Goal: Task Accomplishment & Management: Complete application form

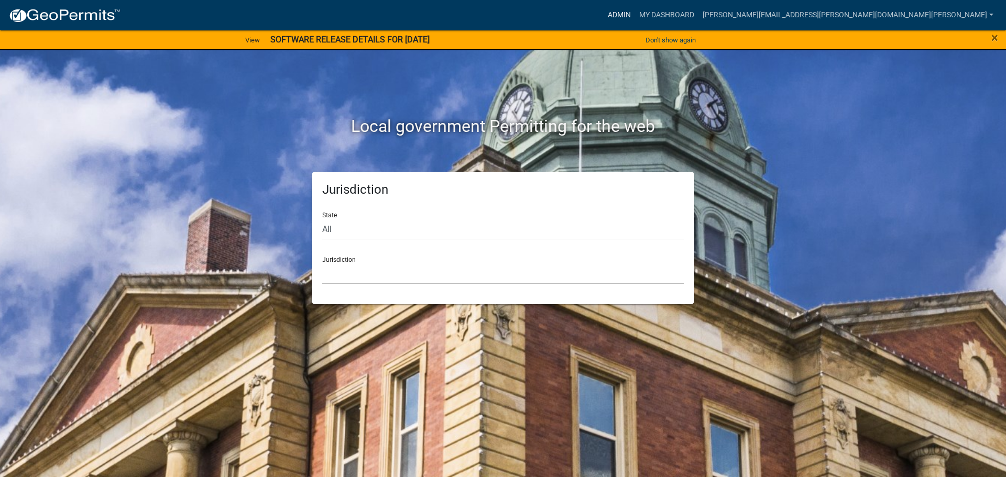
click at [635, 9] on link "Admin" at bounding box center [618, 15] width 31 height 20
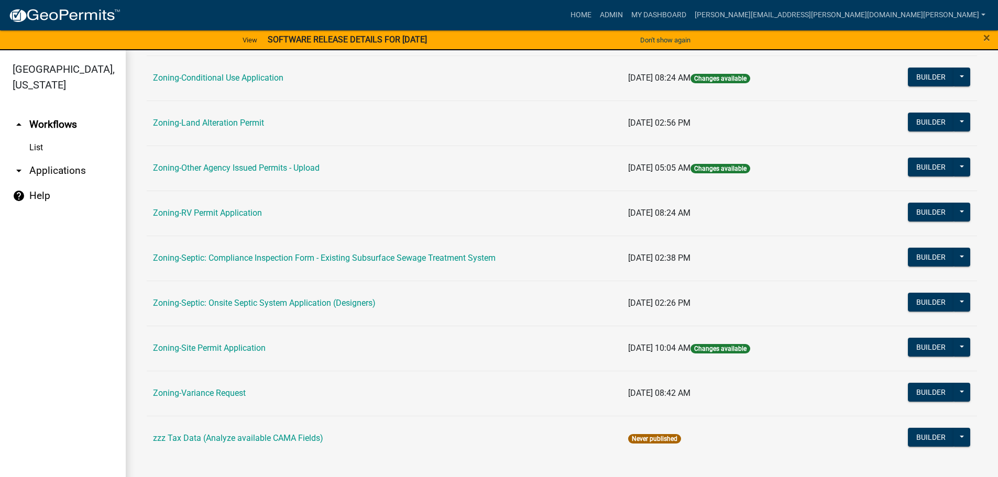
scroll to position [326, 0]
click at [220, 349] on link "Zoning-Site Permit Application" at bounding box center [209, 348] width 113 height 10
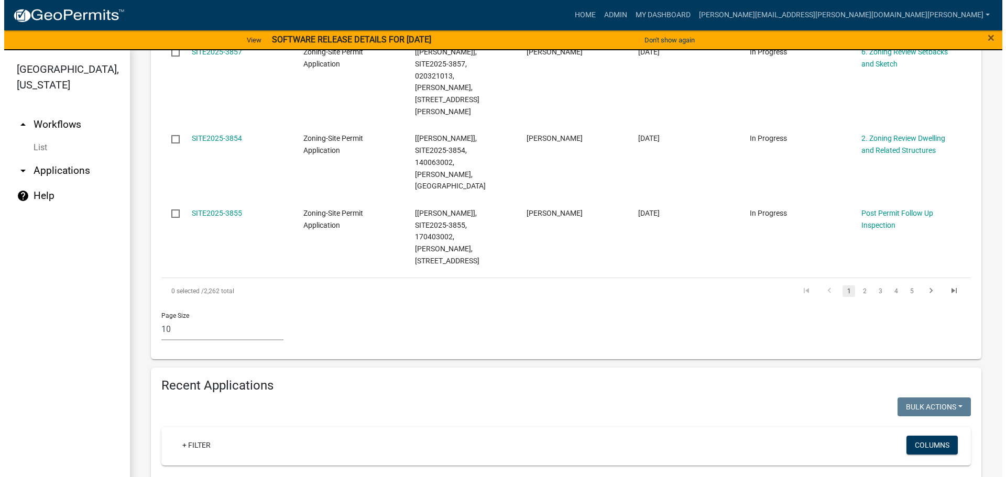
scroll to position [838, 0]
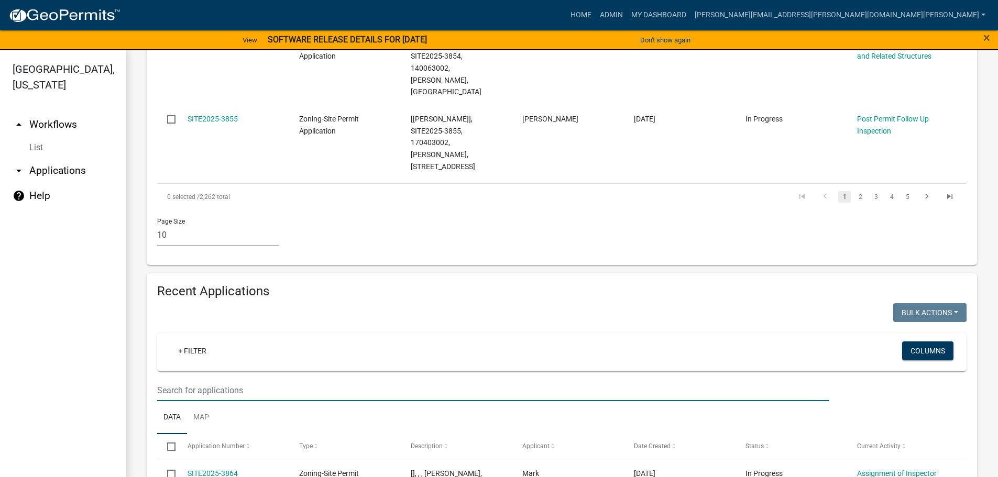
click at [247, 380] on input "text" at bounding box center [492, 390] width 671 height 21
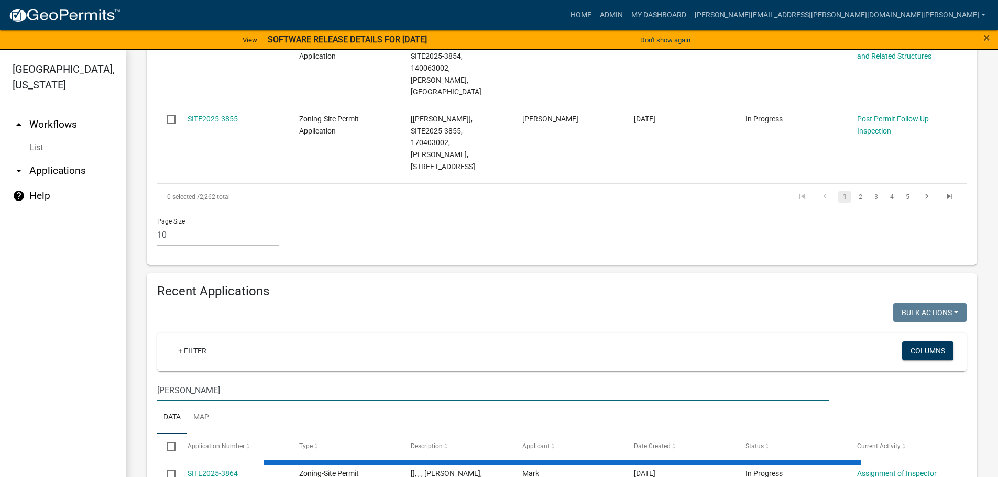
type input "[PERSON_NAME]"
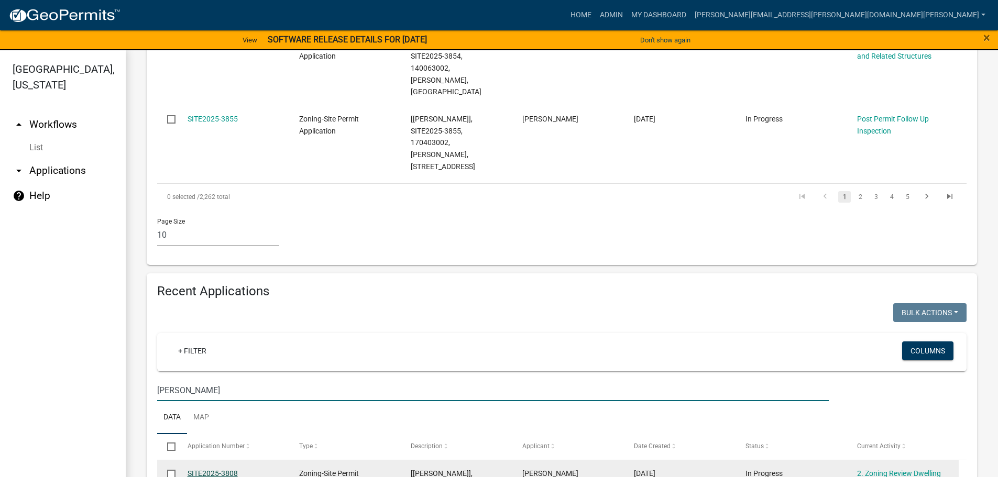
click at [229, 469] on link "SITE2025-3808" at bounding box center [212, 473] width 50 height 8
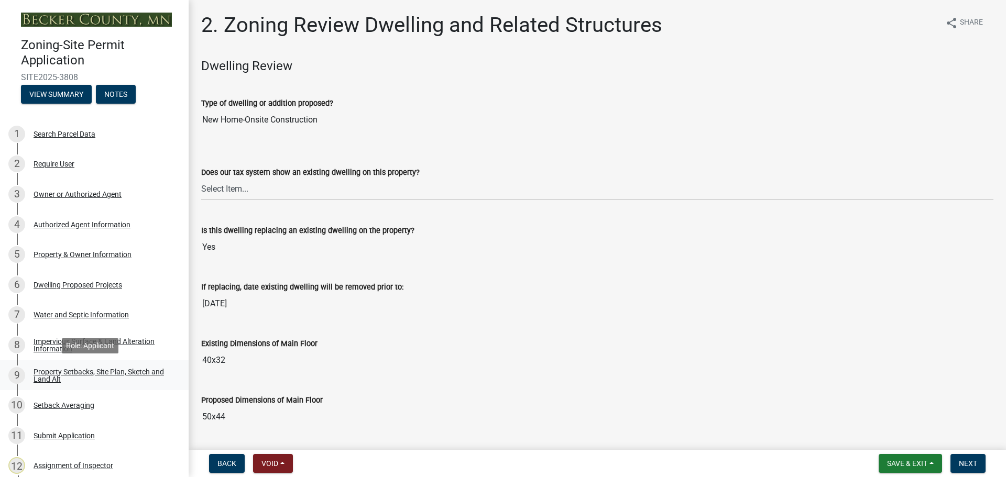
click at [101, 370] on div "Property Setbacks, Site Plan, Sketch and Land Alt" at bounding box center [103, 375] width 138 height 15
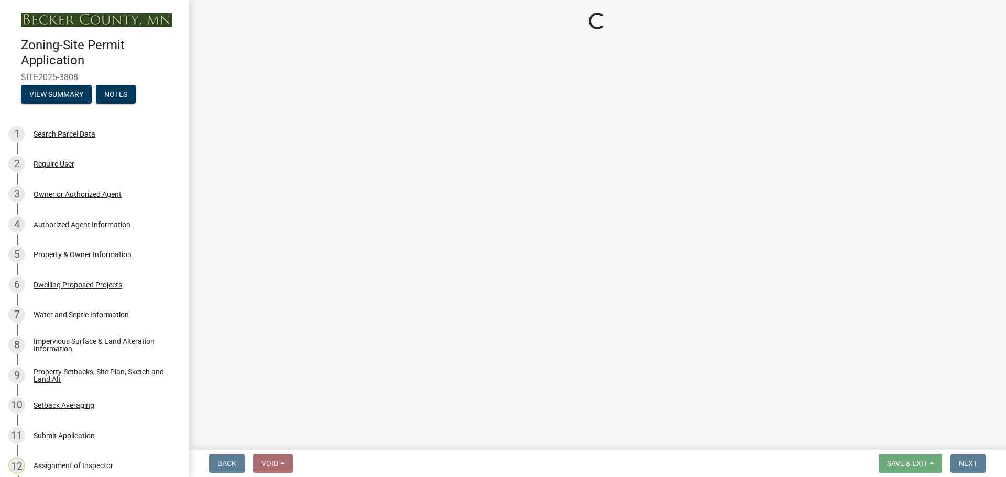
select select "7b13c63f-e699-4112-b373-98fbd28ec536"
select select "b827d36a-50e8-40dd-aeaa-a80d5c176b31"
select select "b56a4575-9846-47cf-8067-c59a4853da22"
select select "12f785fb-c378-4b18-841c-21c73dc99083"
select select "e8ab2dc3-aa3f-46f3-9b4a-37eb25ad84af"
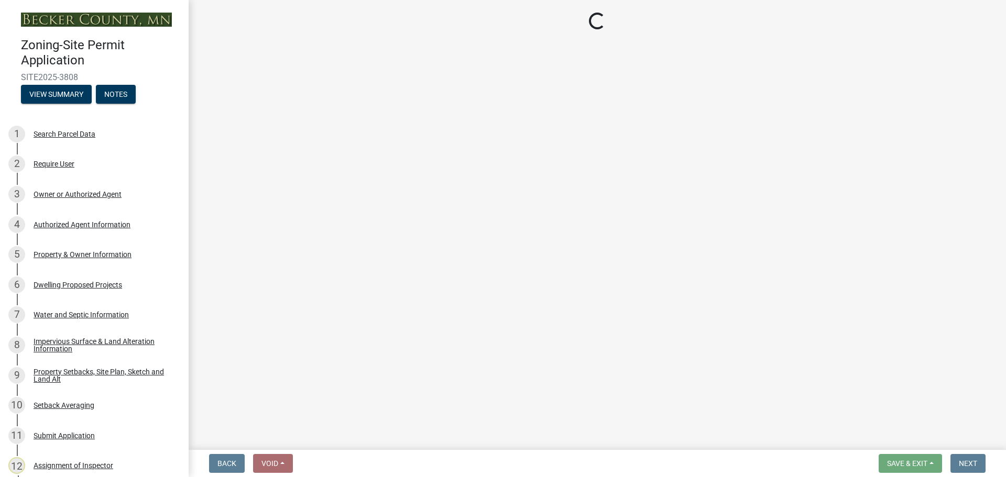
select select "27b2a8b4-abf6-463e-8c0c-7c5d2b4fe26f"
select select "5ad4ab64-b44e-481c-9000-9e5907aa74e1"
select select "e019de12-4845-45f2-ad10-5fb76eee0e55"
select select "c8b8ea71-7088-4e87-a493-7bc88cc2835b"
select select "d6c1d38b-8561-4345-845e-72dfbb0578a1"
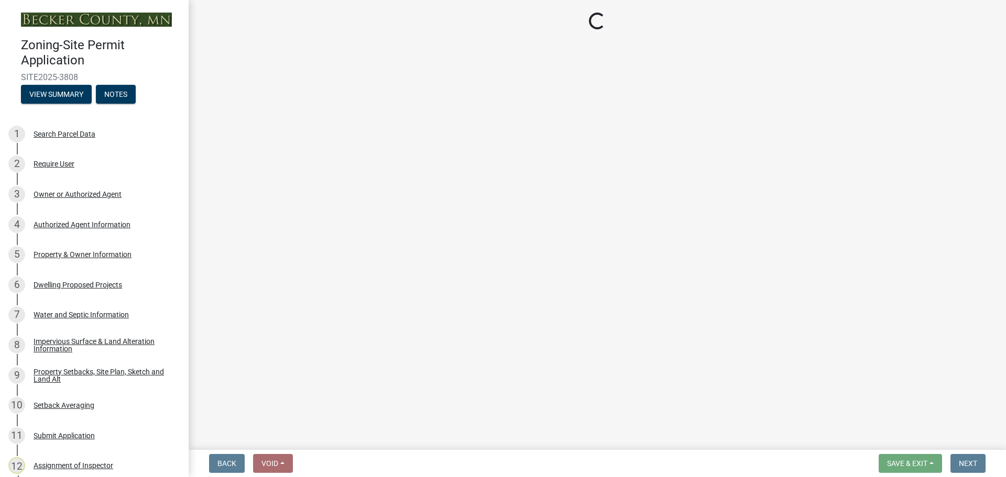
select select "f51aecae-0421-4f67-bd2d-0cff8a85c7cd"
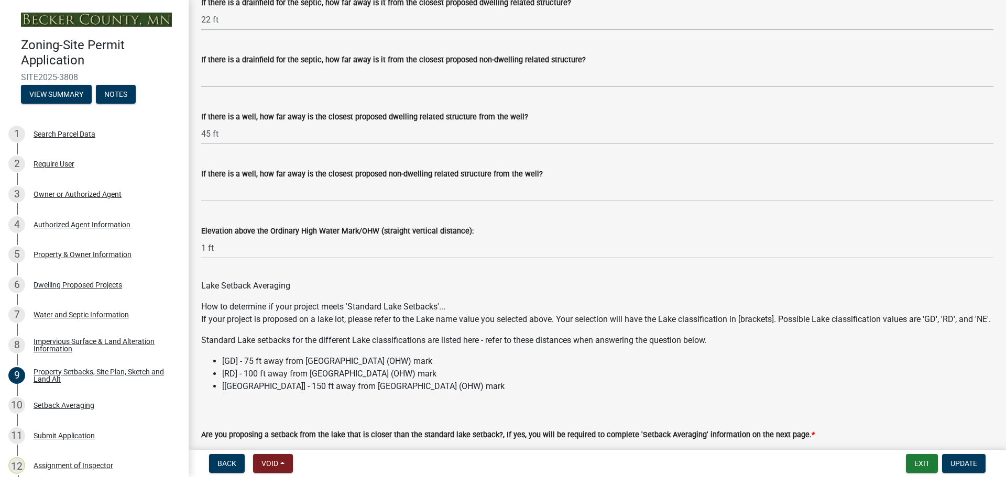
scroll to position [2975, 0]
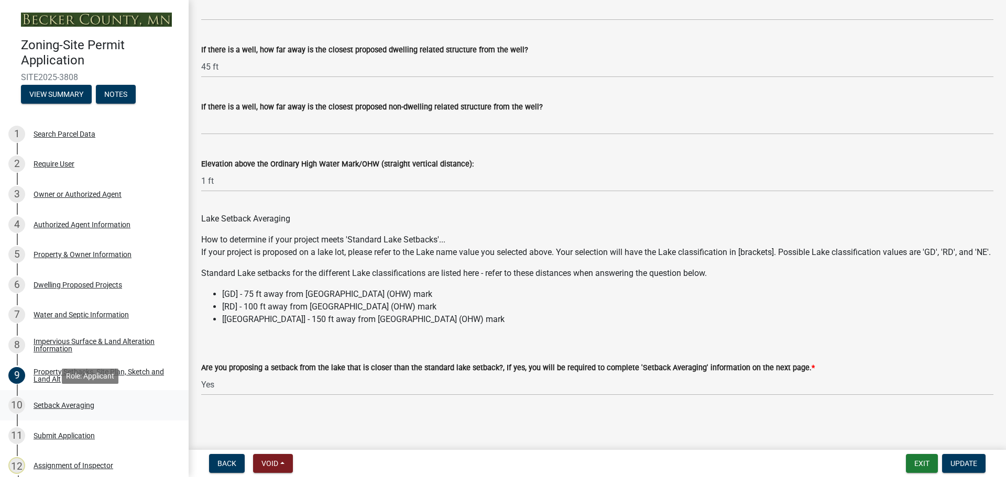
click at [75, 402] on div "Setback Averaging" at bounding box center [64, 405] width 61 height 7
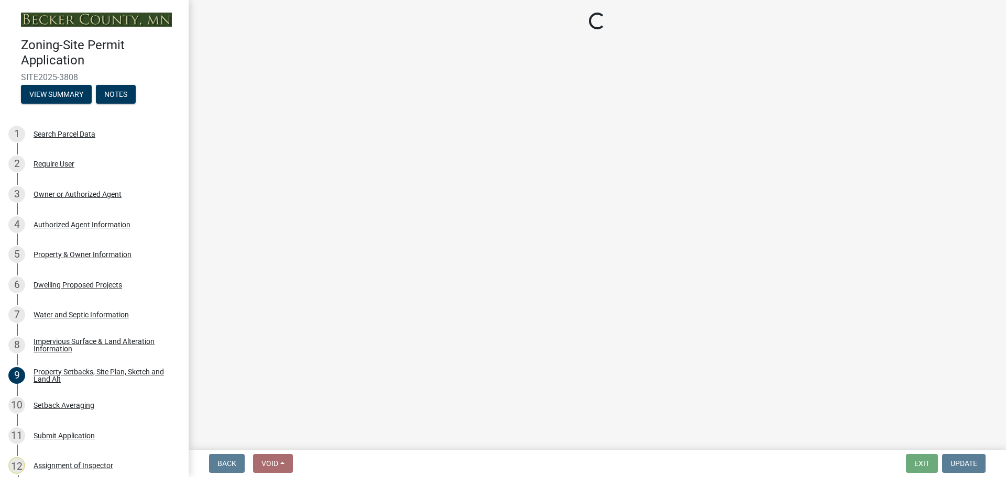
select select "329572f6-75bd-4676-be69-7dda04ea5a2b"
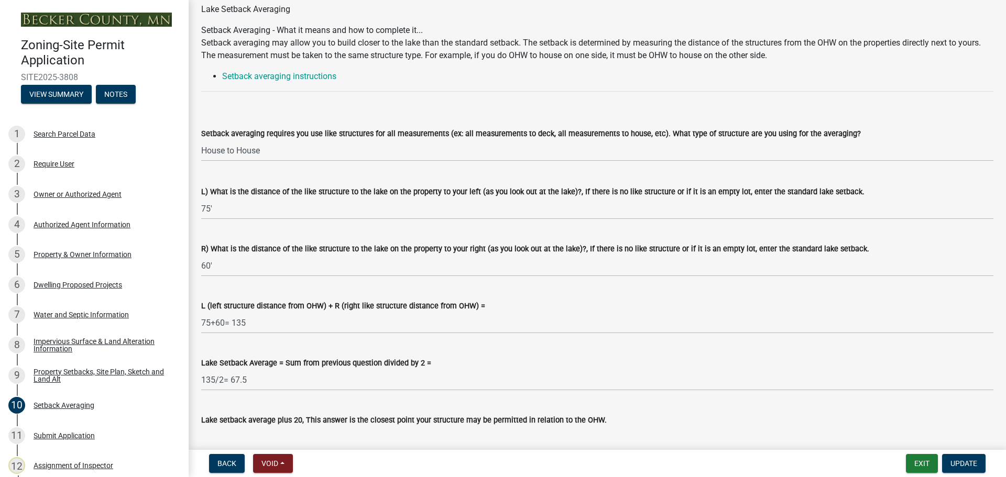
scroll to position [187, 0]
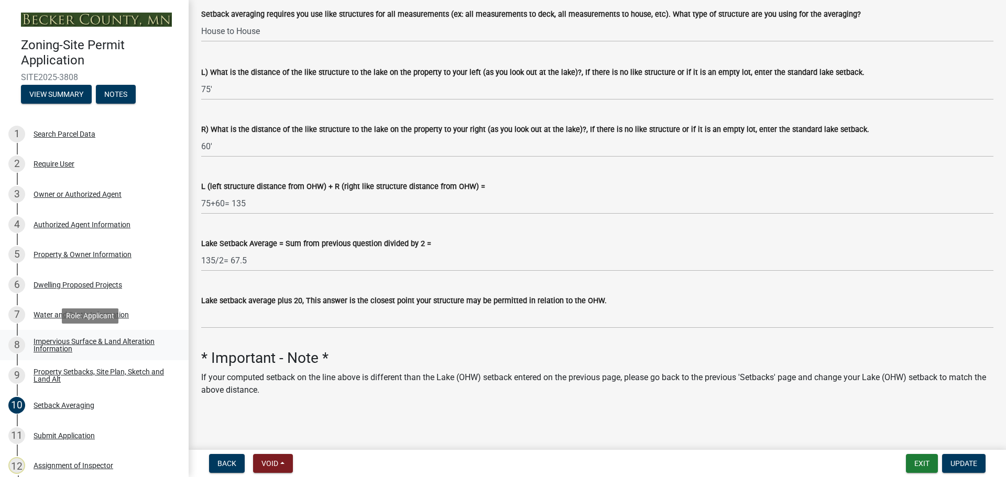
click at [46, 341] on div "Impervious Surface & Land Alteration Information" at bounding box center [103, 345] width 138 height 15
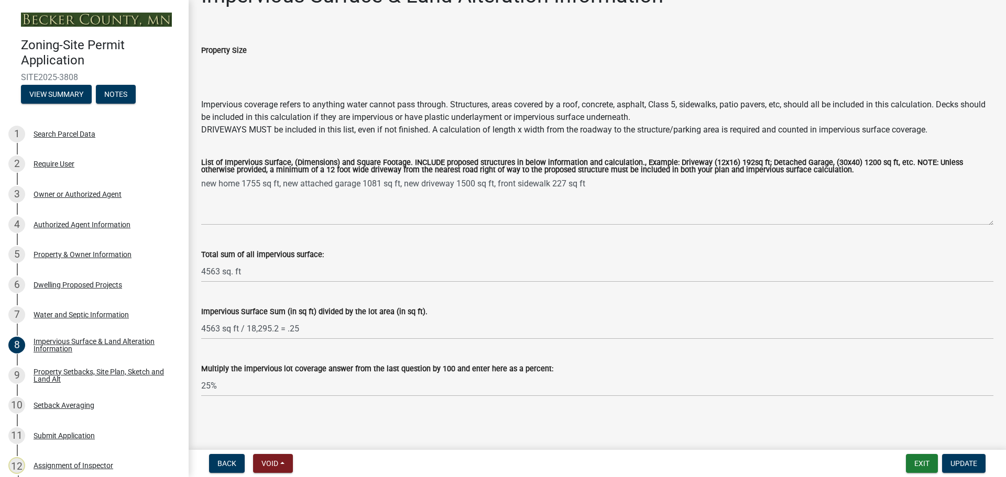
scroll to position [0, 0]
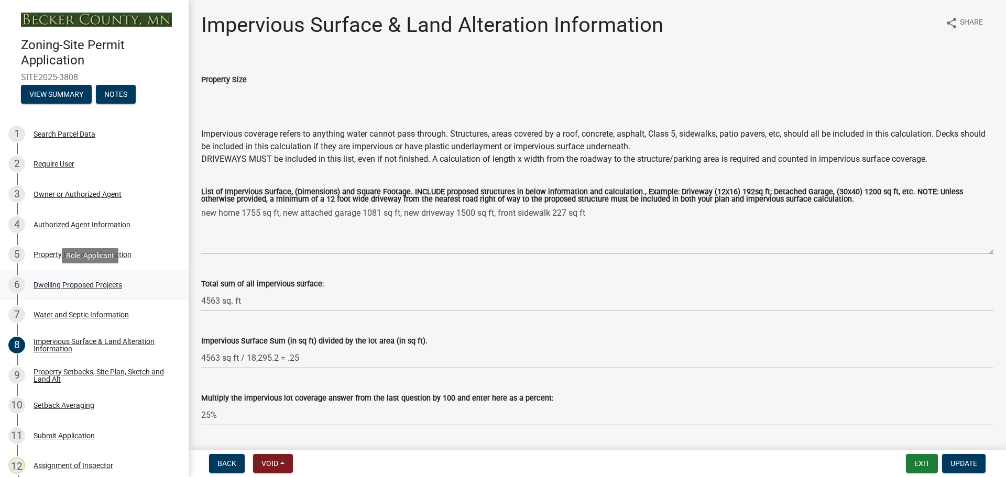
click at [83, 282] on div "Dwelling Proposed Projects" at bounding box center [78, 284] width 89 height 7
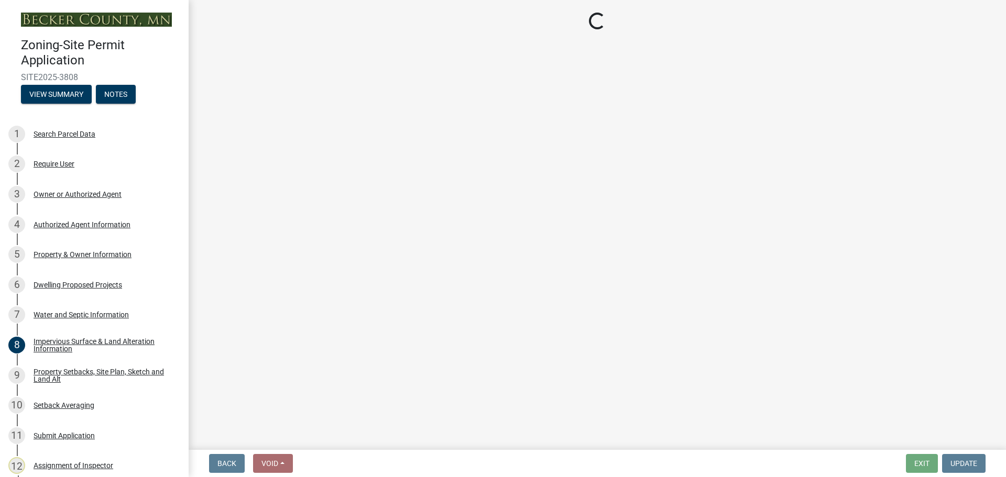
select select "5b8abcc6-67f7-49fb-8f25-c295ccc2b339"
select select "ba56d9f6-ced5-4c38-bdcc-33bfa85ac6de"
select select "59a6fdaa-56b6-4bcd-87b7-d867a7d784e6"
select select "4f5e2784-8c40-49a3-b0e9-8f1a3cbab4f4"
select select "e5b6e178-1d4e-46f3-8fba-19f7851c487a"
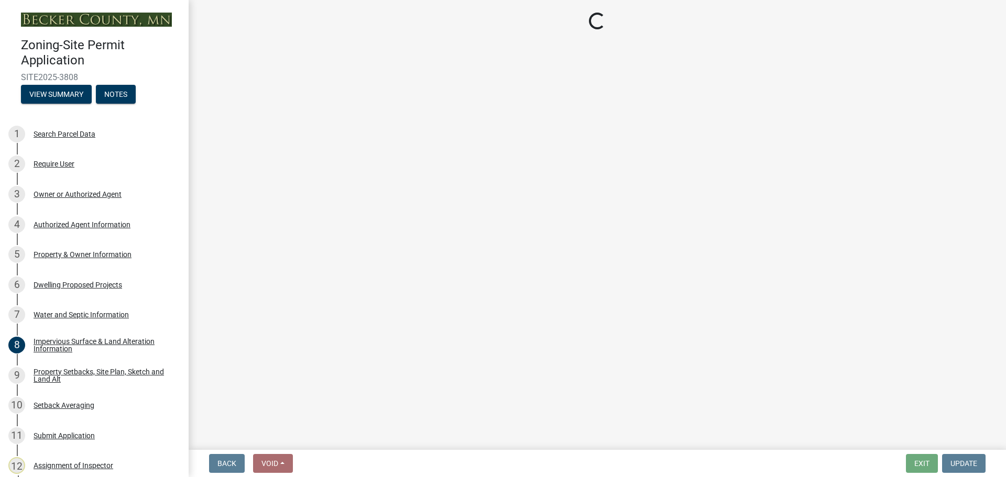
select select "ebb33175-329d-4f8e-9ee0-a71ca57f3362"
select select "5dd6cdd5-8b7d-4534-b791-478230f7b8b7"
select select "638dddef-31f4-4d73-b0b5-0ffc7b344434"
select select "0c863e3c-258e-4b1d-9985-47500660ce44"
select select "8786fdd2-7f96-462d-8069-e958fae6b9a0"
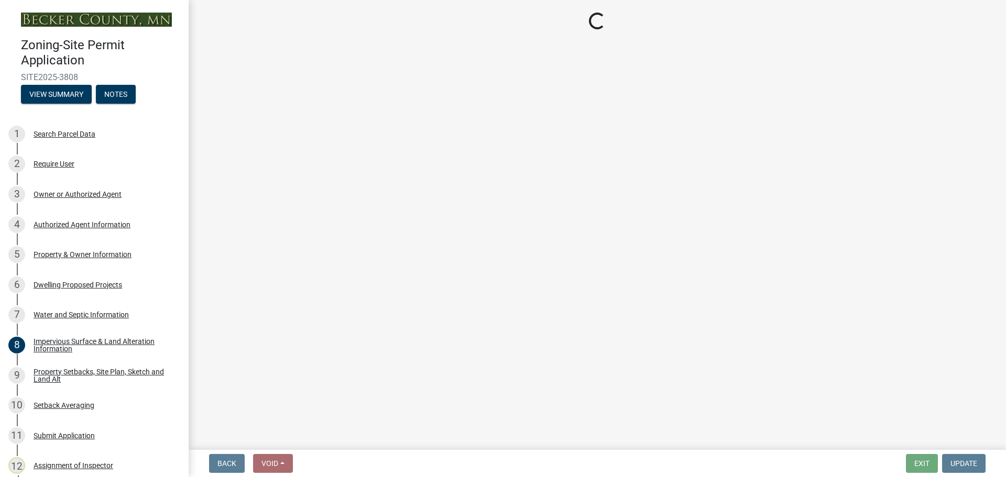
select select "a887a9bc-9b58-4ef9-9f6c-26d275076554"
select select "95a588f5-1928-44cb-95cb-f3dde79564ff"
select select "5c3531b8-bc96-4b07-92f8-845cfe46d7fc"
select select "8e4dc0e1-7dfa-4afc-85b9-5ad40795f204"
select select "ffb5c059-616d-4e71-8b5a-0d232edbecbf"
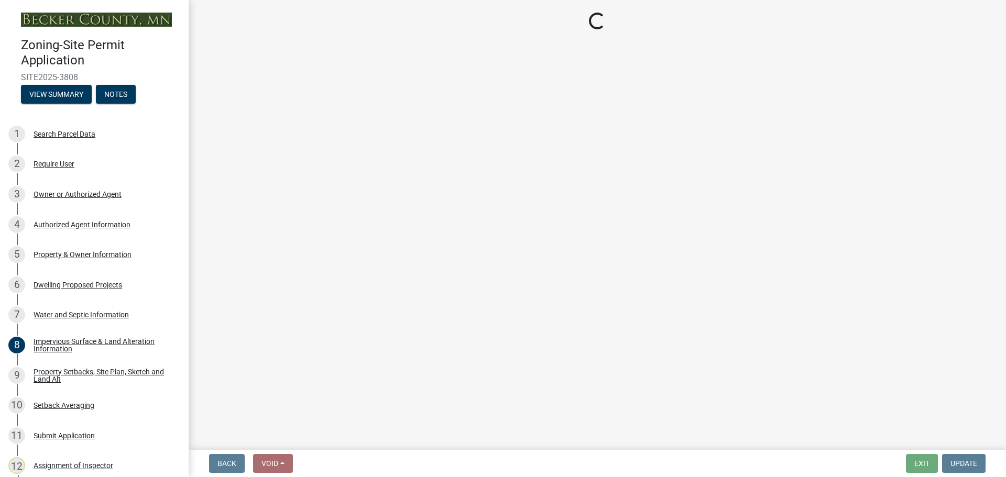
select select "dc6230dd-bdad-407f-bef0-b6909629af6d"
select select "7f420323-49a9-4fd0-9441-05b3dc777552"
select select "5c09849d-e6b9-47b1-a1e4-7038f384c9b1"
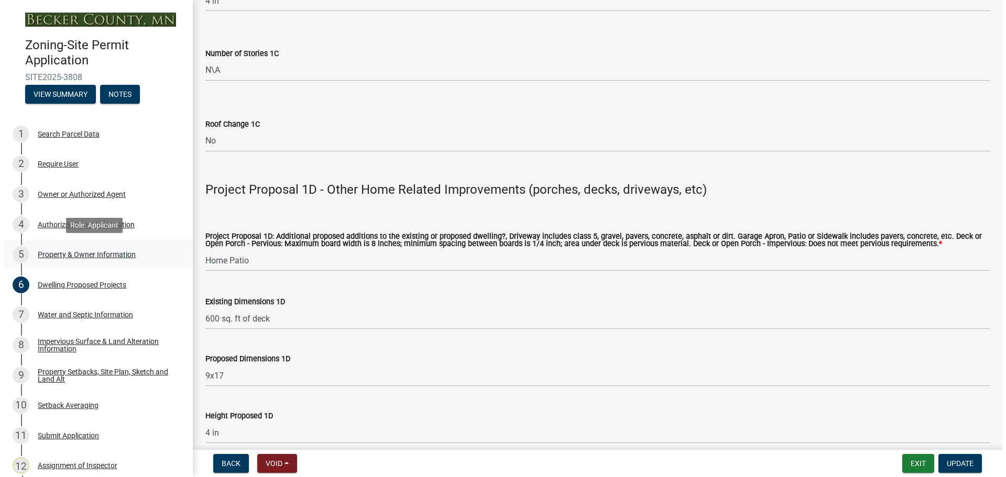
scroll to position [2145, 0]
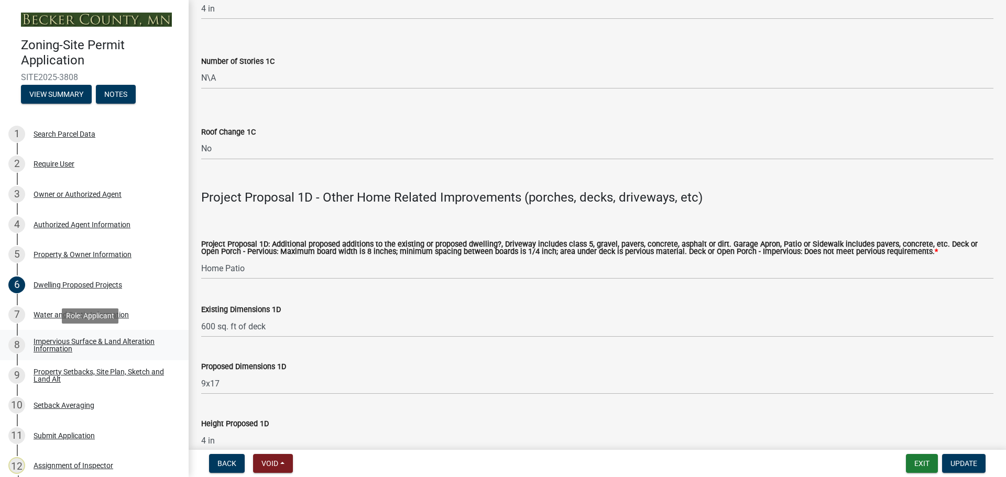
click at [106, 343] on div "Impervious Surface & Land Alteration Information" at bounding box center [103, 345] width 138 height 15
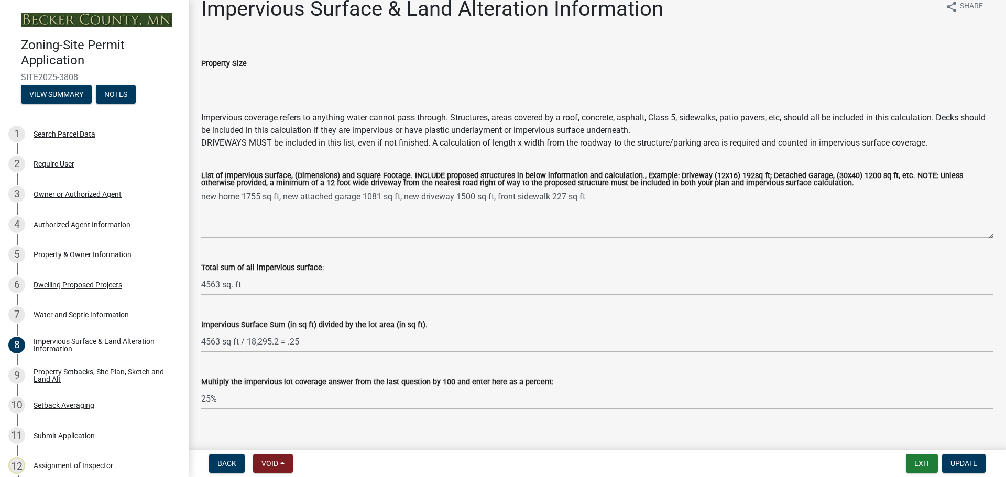
scroll to position [30, 0]
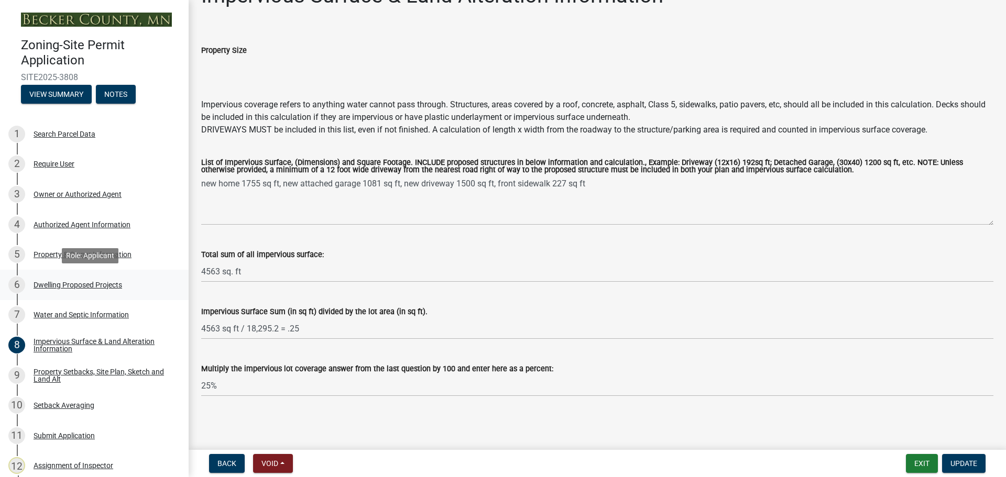
click at [70, 282] on div "Dwelling Proposed Projects" at bounding box center [78, 284] width 89 height 7
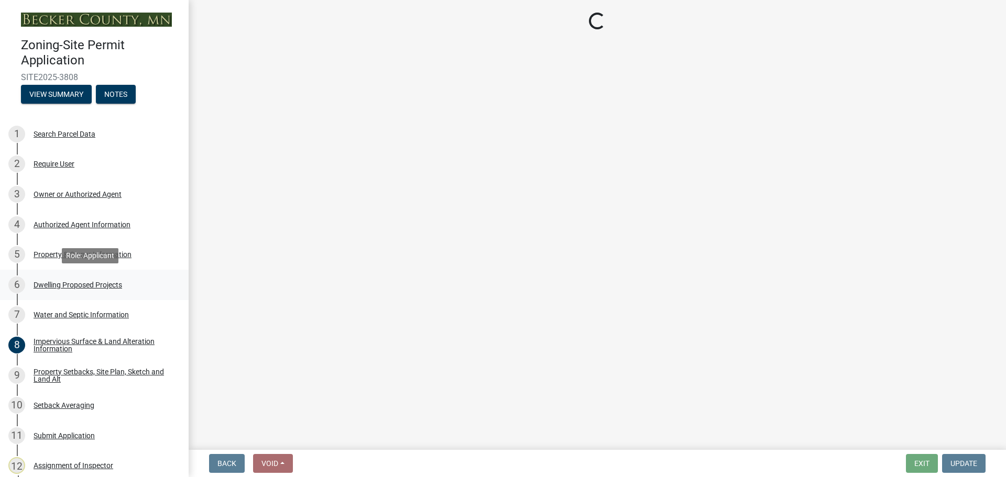
scroll to position [0, 0]
select select "5b8abcc6-67f7-49fb-8f25-c295ccc2b339"
select select "ba56d9f6-ced5-4c38-bdcc-33bfa85ac6de"
select select "59a6fdaa-56b6-4bcd-87b7-d867a7d784e6"
select select "4f5e2784-8c40-49a3-b0e9-8f1a3cbab4f4"
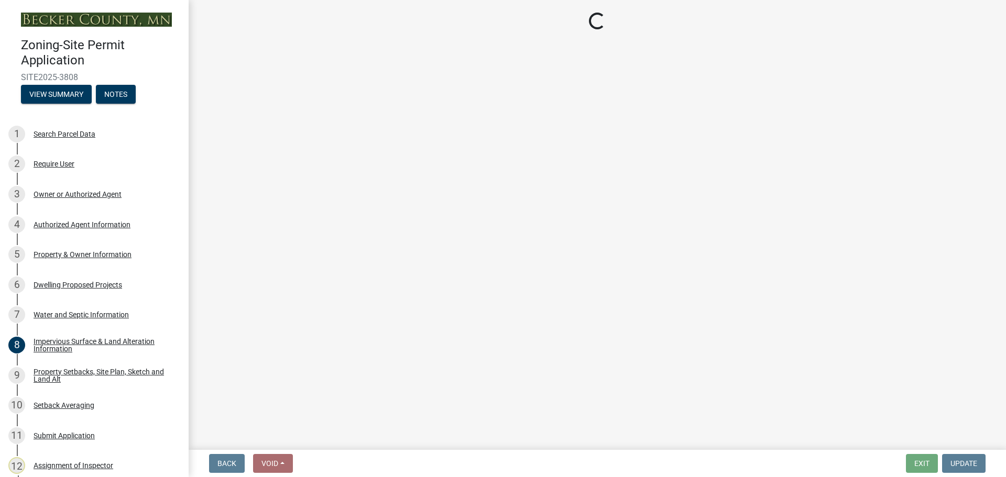
select select "e5b6e178-1d4e-46f3-8fba-19f7851c487a"
select select "ebb33175-329d-4f8e-9ee0-a71ca57f3362"
select select "5dd6cdd5-8b7d-4534-b791-478230f7b8b7"
select select "638dddef-31f4-4d73-b0b5-0ffc7b344434"
select select "0c863e3c-258e-4b1d-9985-47500660ce44"
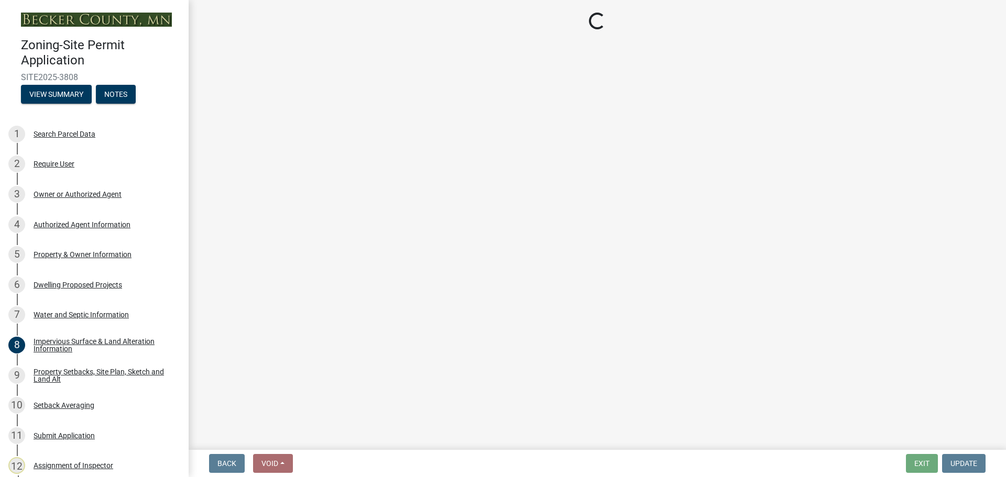
select select "8786fdd2-7f96-462d-8069-e958fae6b9a0"
select select "a887a9bc-9b58-4ef9-9f6c-26d275076554"
select select "95a588f5-1928-44cb-95cb-f3dde79564ff"
select select "5c3531b8-bc96-4b07-92f8-845cfe46d7fc"
select select "8e4dc0e1-7dfa-4afc-85b9-5ad40795f204"
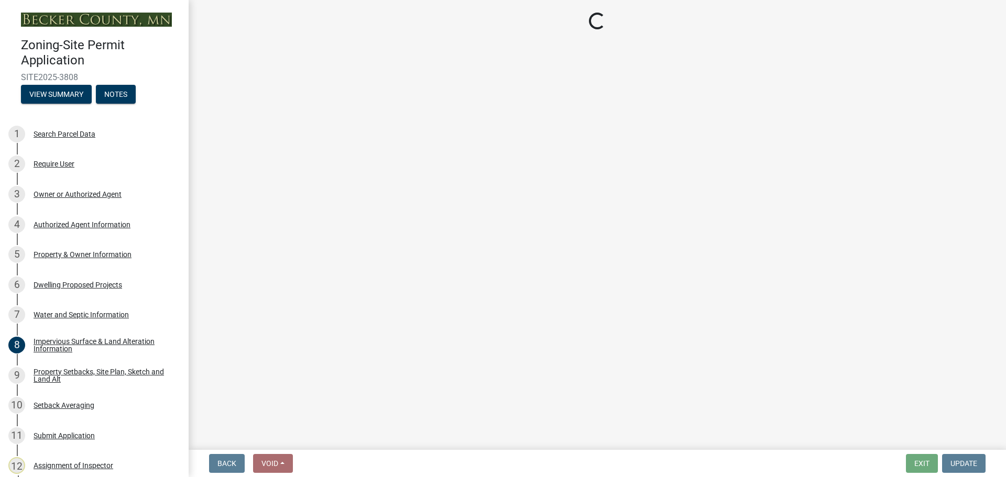
select select "ffb5c059-616d-4e71-8b5a-0d232edbecbf"
select select "dc6230dd-bdad-407f-bef0-b6909629af6d"
select select "7f420323-49a9-4fd0-9441-05b3dc777552"
select select "5c09849d-e6b9-47b1-a1e4-7038f384c9b1"
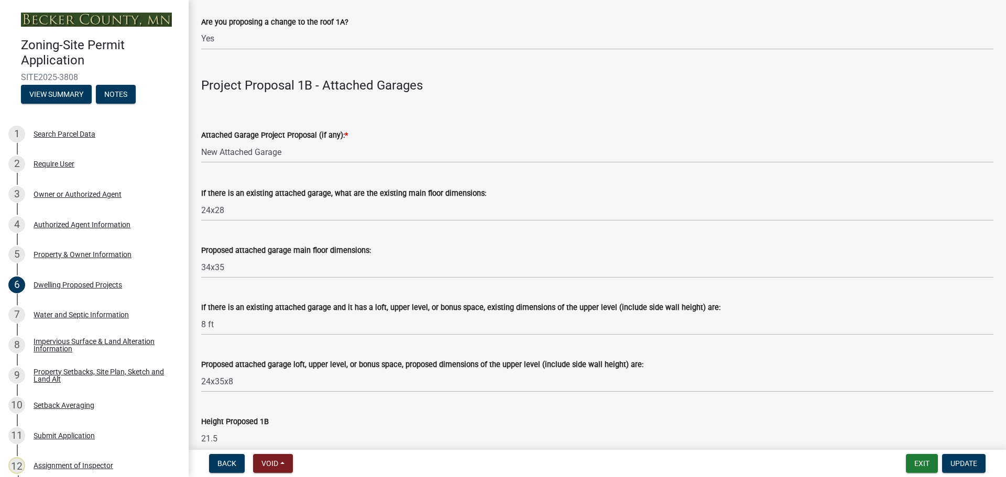
scroll to position [1152, 0]
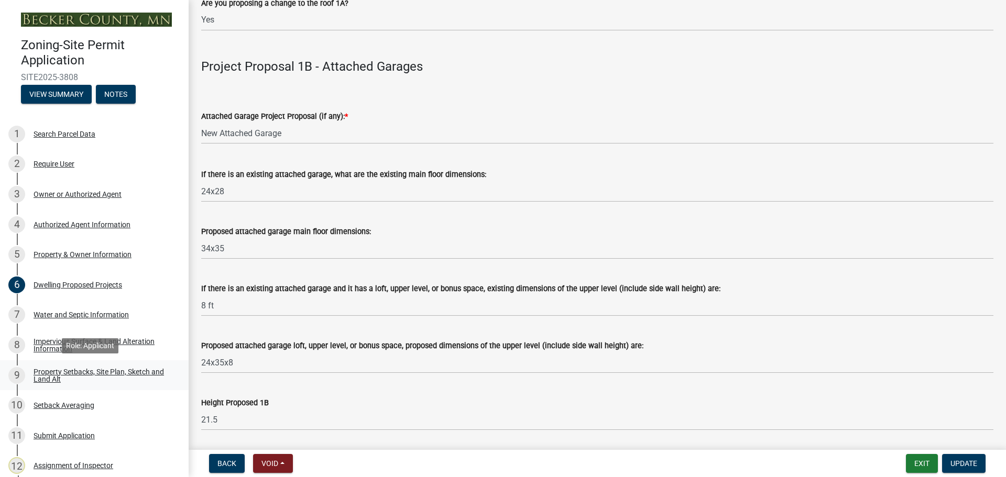
click at [64, 375] on div "Property Setbacks, Site Plan, Sketch and Land Alt" at bounding box center [103, 375] width 138 height 15
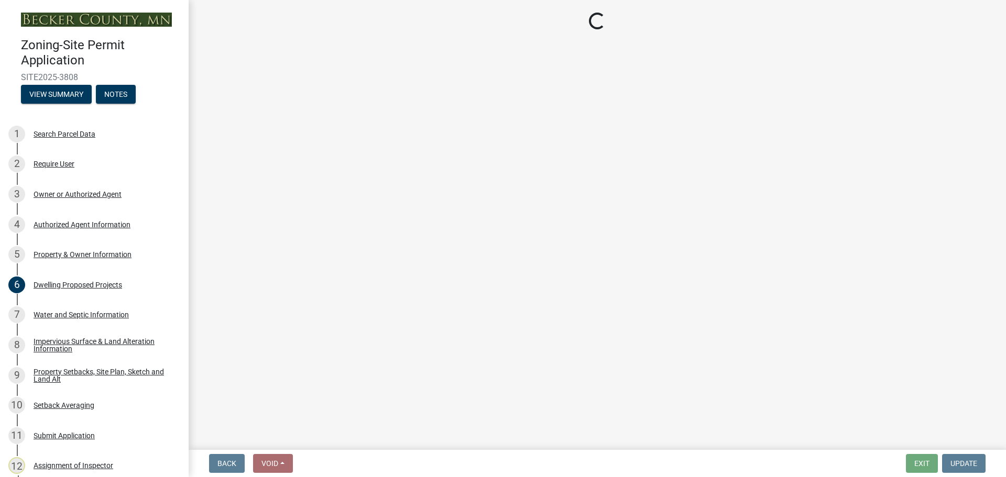
select select "7b13c63f-e699-4112-b373-98fbd28ec536"
select select "b827d36a-50e8-40dd-aeaa-a80d5c176b31"
select select "b56a4575-9846-47cf-8067-c59a4853da22"
select select "12f785fb-c378-4b18-841c-21c73dc99083"
select select "e8ab2dc3-aa3f-46f3-9b4a-37eb25ad84af"
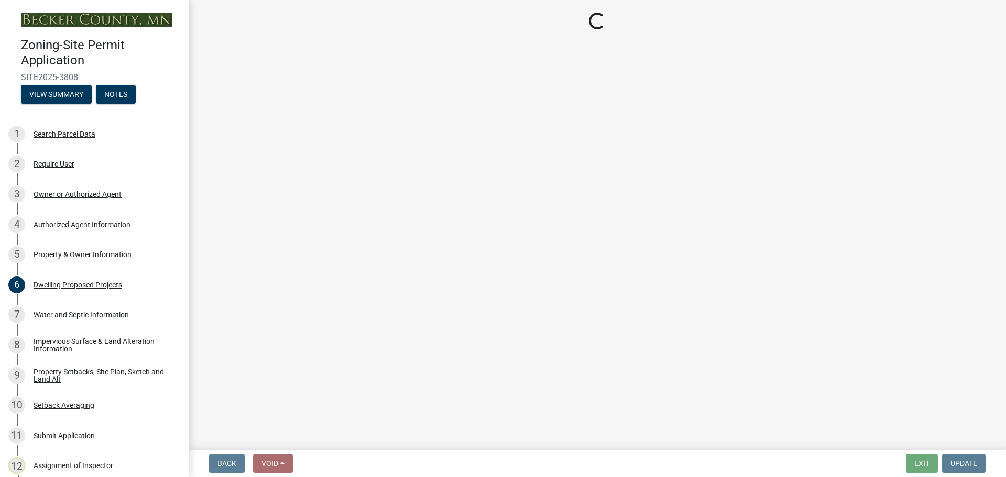
select select "27b2a8b4-abf6-463e-8c0c-7c5d2b4fe26f"
select select "5ad4ab64-b44e-481c-9000-9e5907aa74e1"
select select "e019de12-4845-45f2-ad10-5fb76eee0e55"
select select "c8b8ea71-7088-4e87-a493-7bc88cc2835b"
select select "d6c1d38b-8561-4345-845e-72dfbb0578a1"
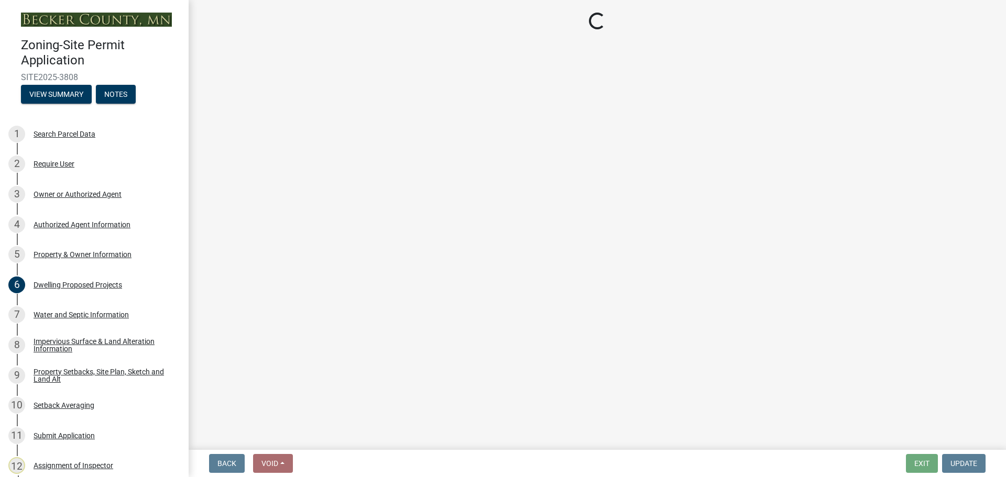
select select "f51aecae-0421-4f67-bd2d-0cff8a85c7cd"
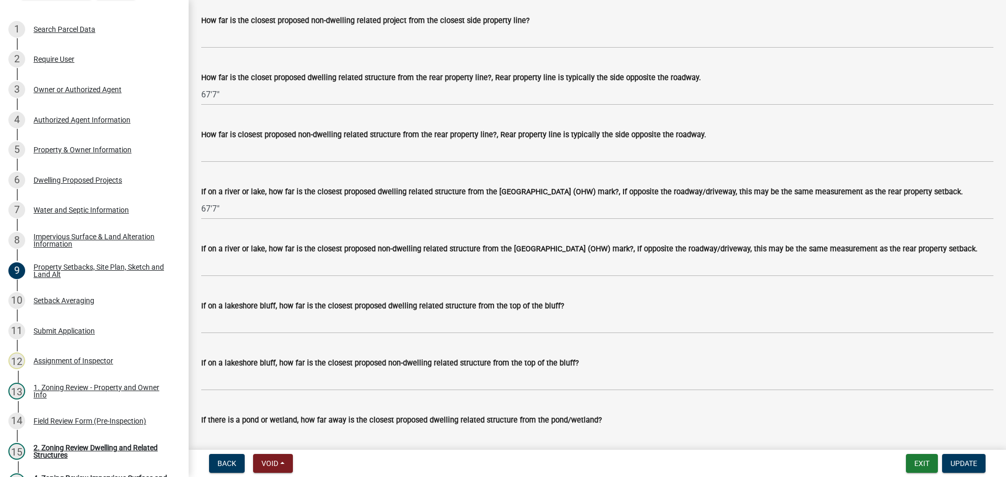
scroll to position [2357, 0]
